Goal: Transaction & Acquisition: Book appointment/travel/reservation

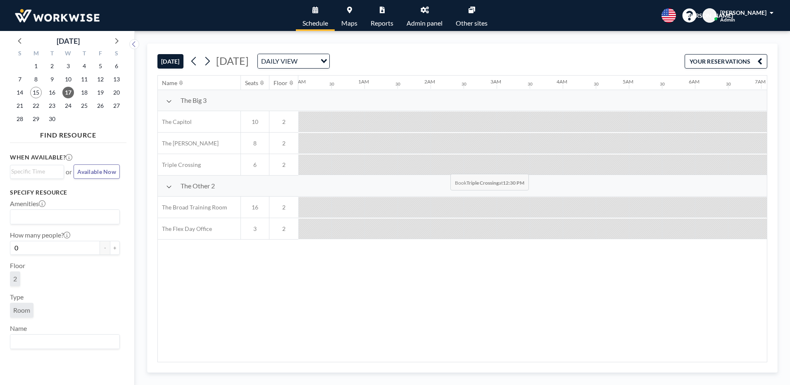
scroll to position [0, 687]
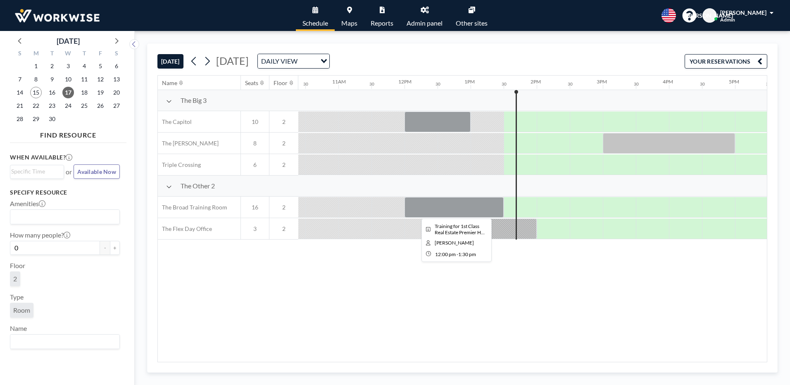
click at [488, 204] on div at bounding box center [453, 207] width 99 height 21
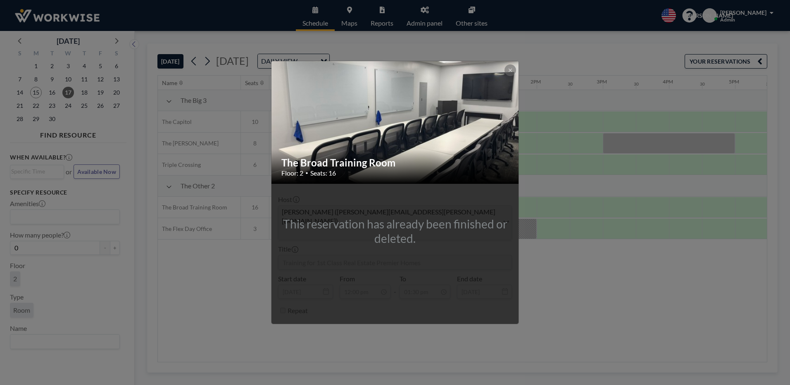
click at [597, 320] on div "The Broad Training Room Floor: 2 • Seats: 16 This reservation has already been …" at bounding box center [395, 192] width 790 height 385
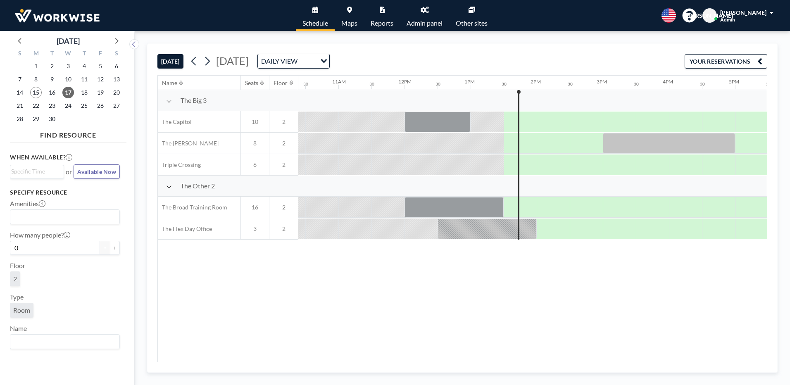
click at [509, 204] on div at bounding box center [519, 207] width 33 height 20
drag, startPoint x: 509, startPoint y: 204, endPoint x: 470, endPoint y: 295, distance: 99.0
click at [470, 295] on div "Name Seats Floor 12AM 30 1AM 30 2AM 30 3AM 30 4AM 30 5AM 30 6AM 30 7AM 30 8AM 3…" at bounding box center [462, 219] width 609 height 286
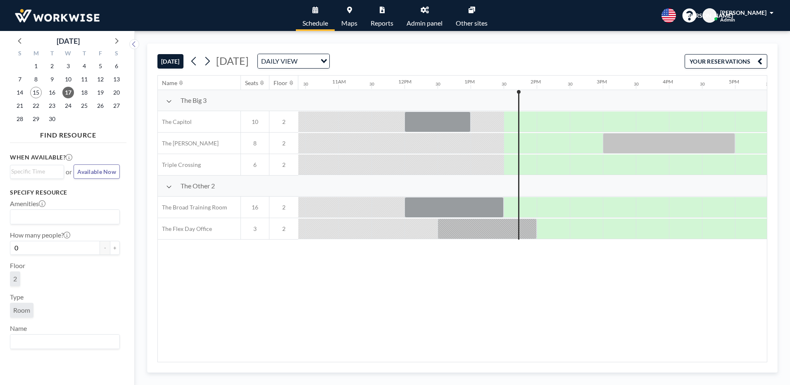
click at [510, 200] on div at bounding box center [519, 207] width 33 height 20
click at [527, 202] on div at bounding box center [528, 207] width 16 height 21
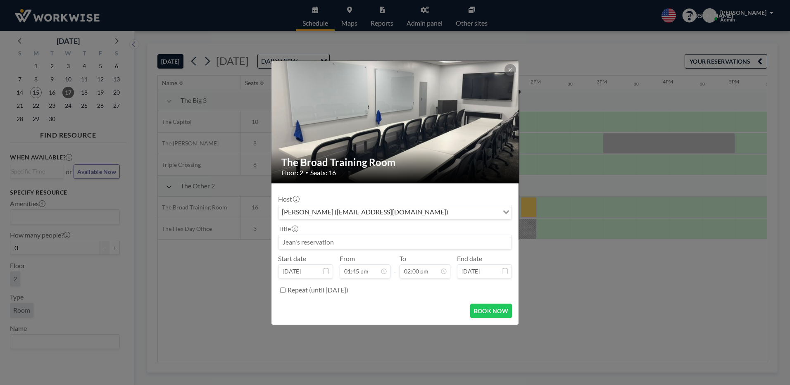
click at [298, 214] on div "[PERSON_NAME] ([EMAIL_ADDRESS][DOMAIN_NAME])" at bounding box center [388, 211] width 220 height 12
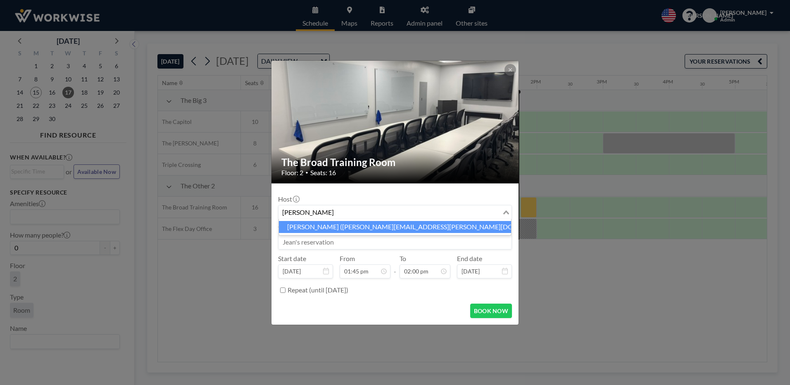
click at [300, 229] on li "[PERSON_NAME] ([PERSON_NAME][EMAIL_ADDRESS][PERSON_NAME][DOMAIN_NAME])" at bounding box center [395, 227] width 232 height 12
type input "[PERSON_NAME]"
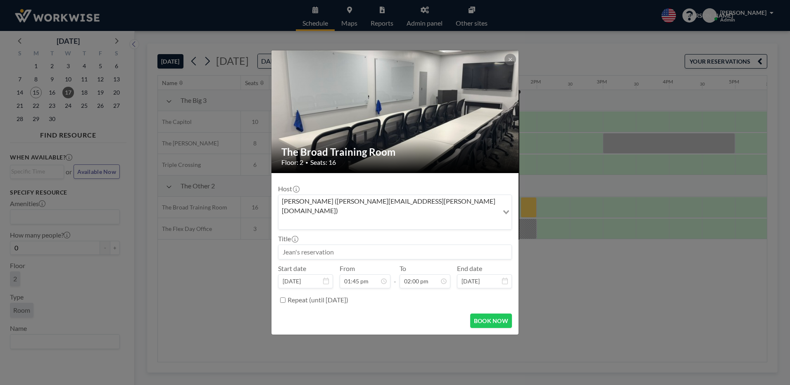
click at [336, 245] on input at bounding box center [394, 252] width 233 height 14
type input "Extra time"
click at [485, 313] on button "BOOK NOW" at bounding box center [491, 320] width 42 height 14
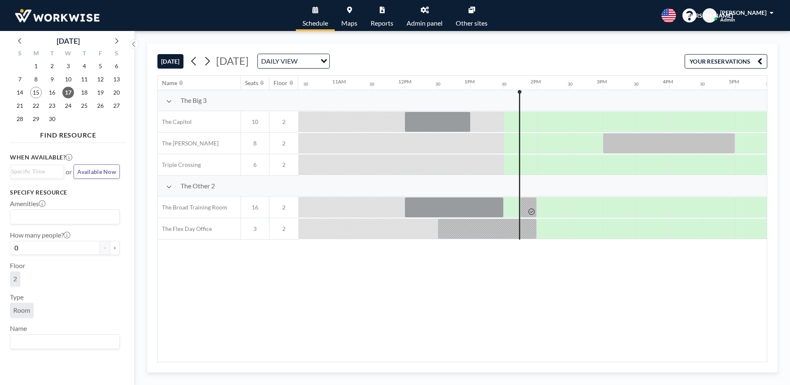
click at [514, 208] on div at bounding box center [519, 207] width 33 height 20
